Goal: Find specific page/section: Find specific page/section

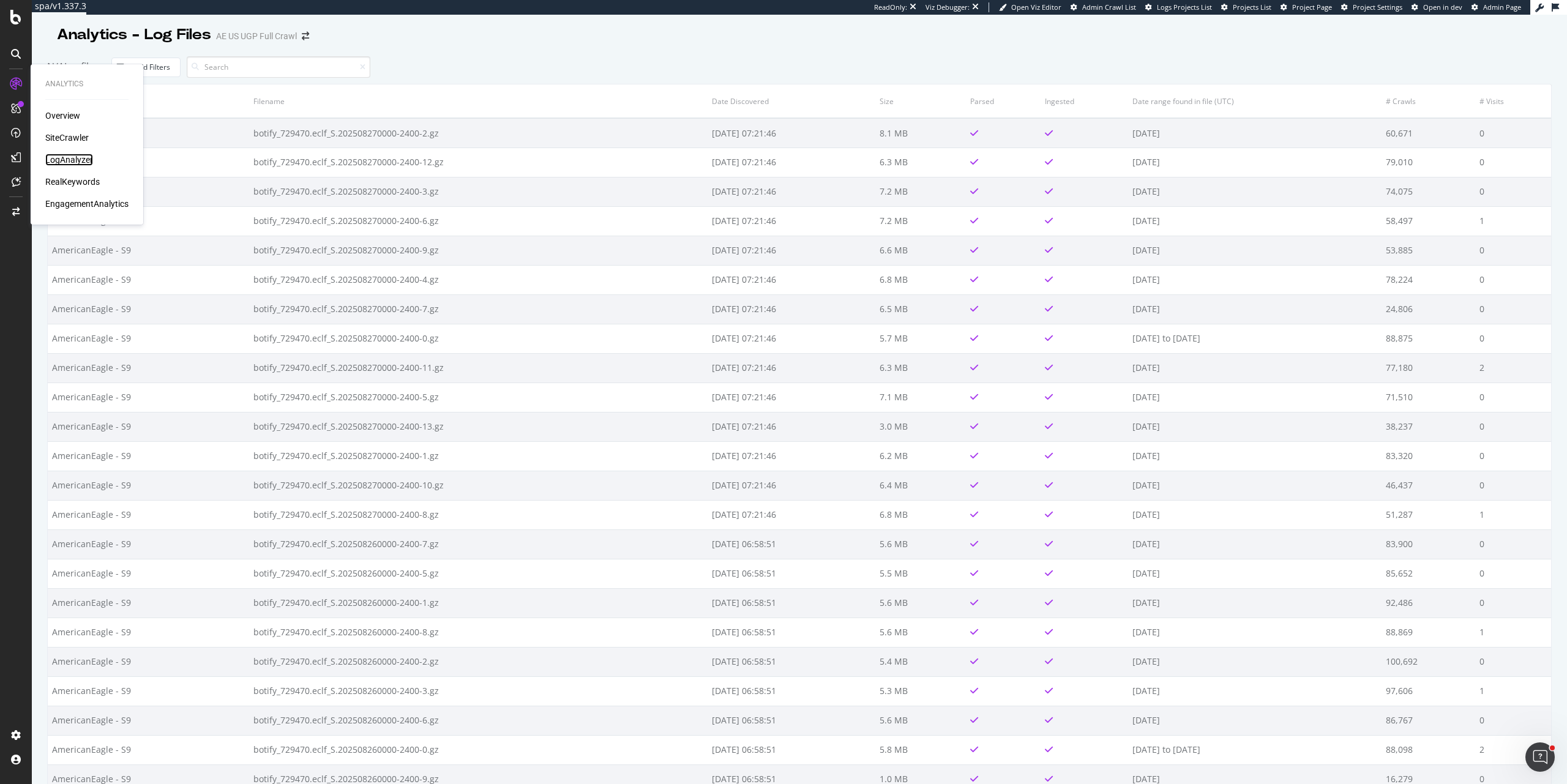
click at [71, 156] on div "LogAnalyzer" at bounding box center [69, 159] width 48 height 12
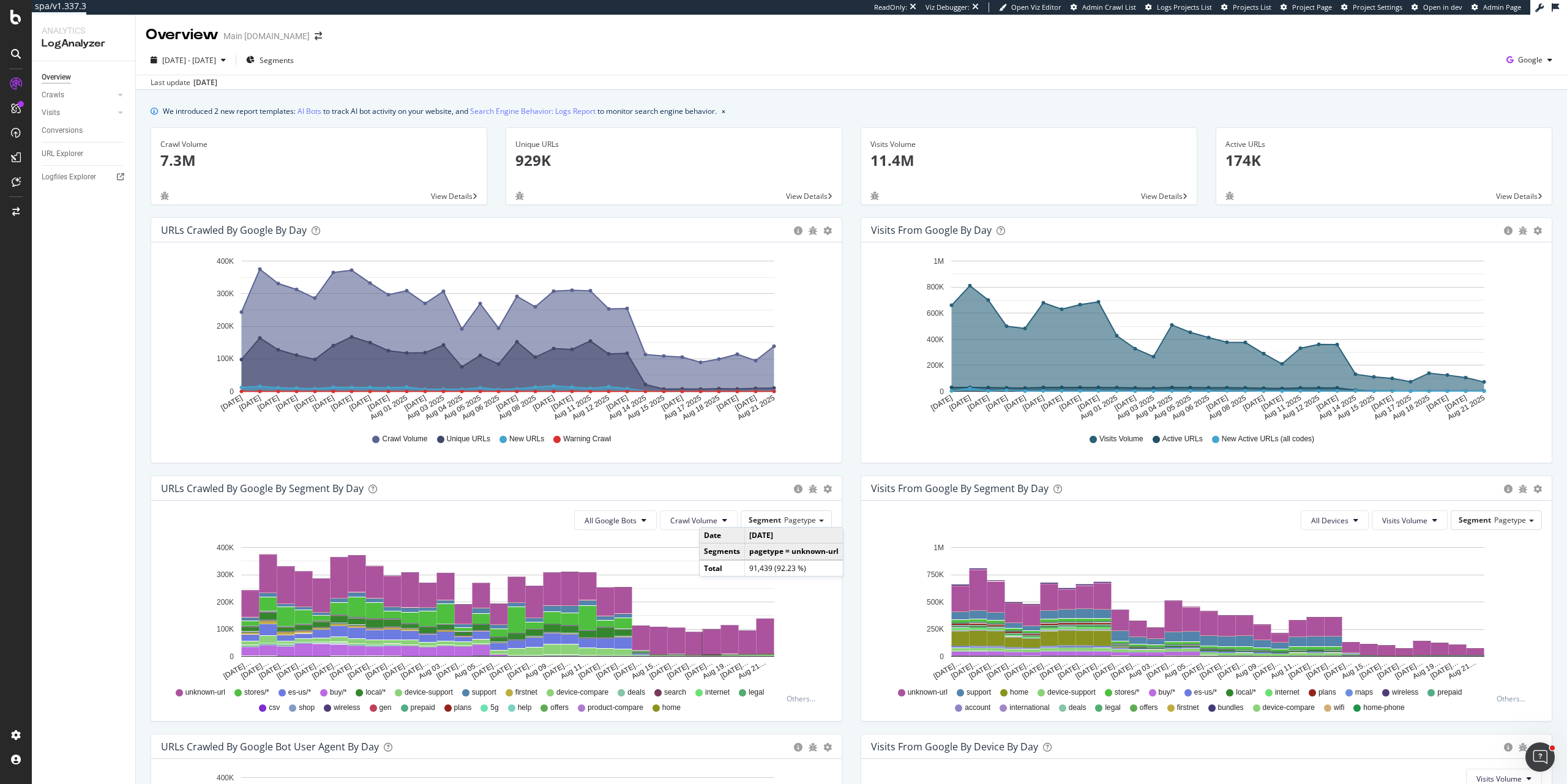
scroll to position [251, 0]
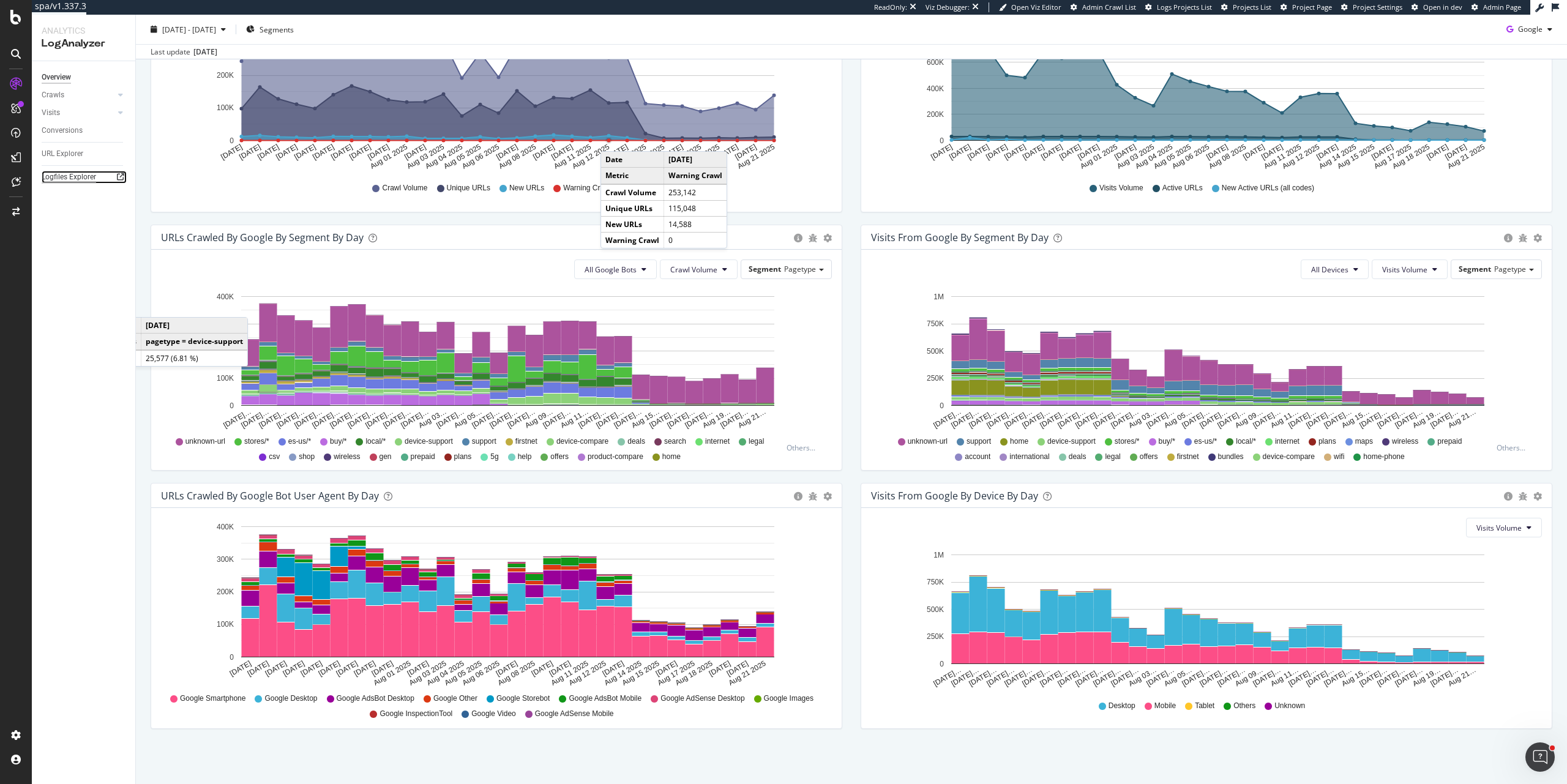
click at [73, 181] on div "Logfiles Explorer" at bounding box center [69, 177] width 55 height 13
